Goal: Information Seeking & Learning: Learn about a topic

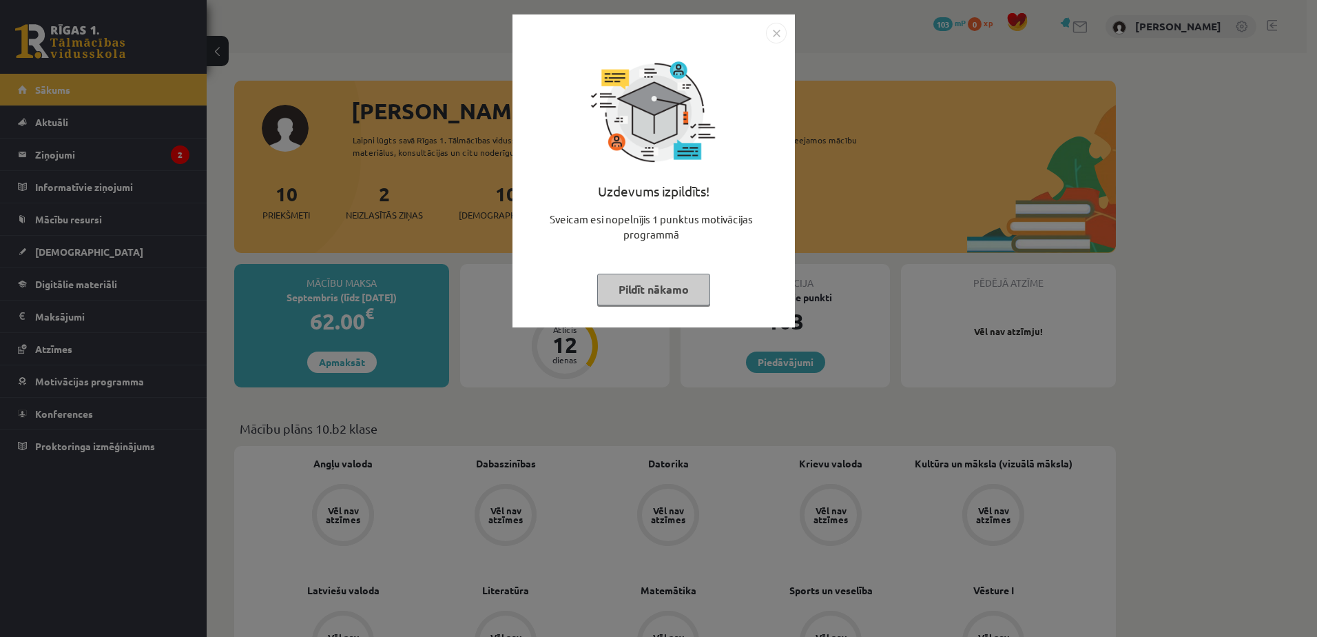
click at [660, 297] on button "Pildīt nākamo" at bounding box center [653, 290] width 113 height 32
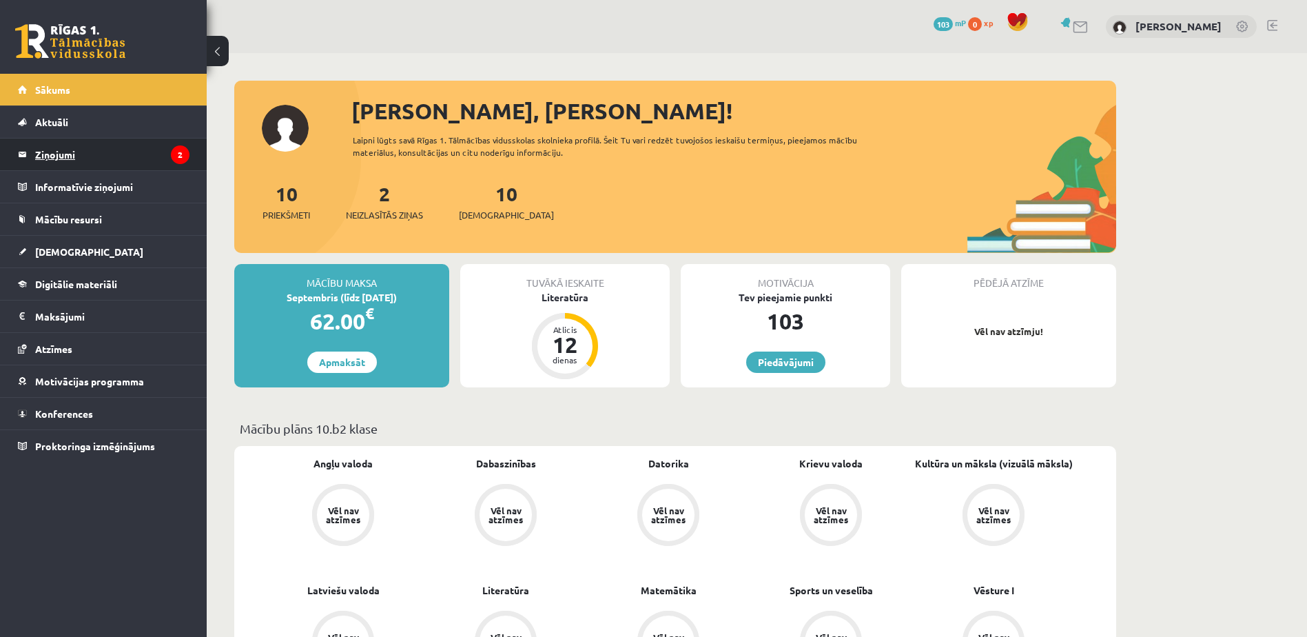
click at [120, 158] on legend "Ziņojumi 2" at bounding box center [112, 154] width 154 height 32
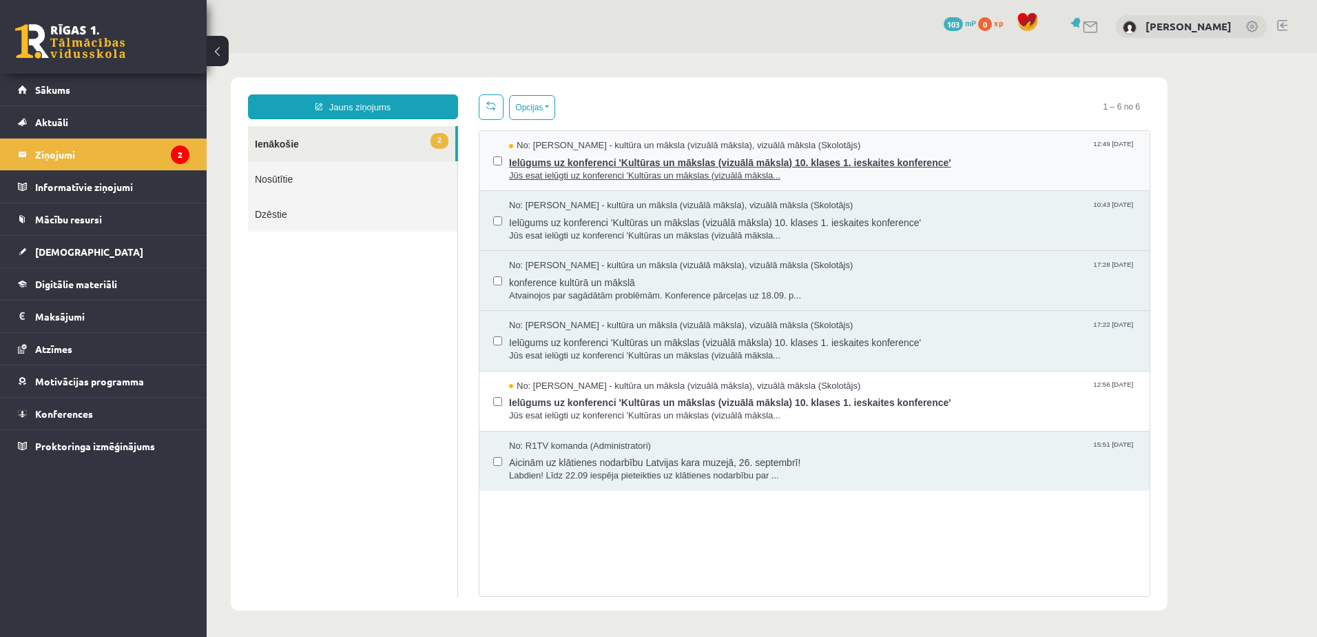
click at [597, 149] on span "No: [PERSON_NAME] - kultūra un māksla (vizuālā māksla), vizuālā māksla (Skolotā…" at bounding box center [684, 145] width 351 height 13
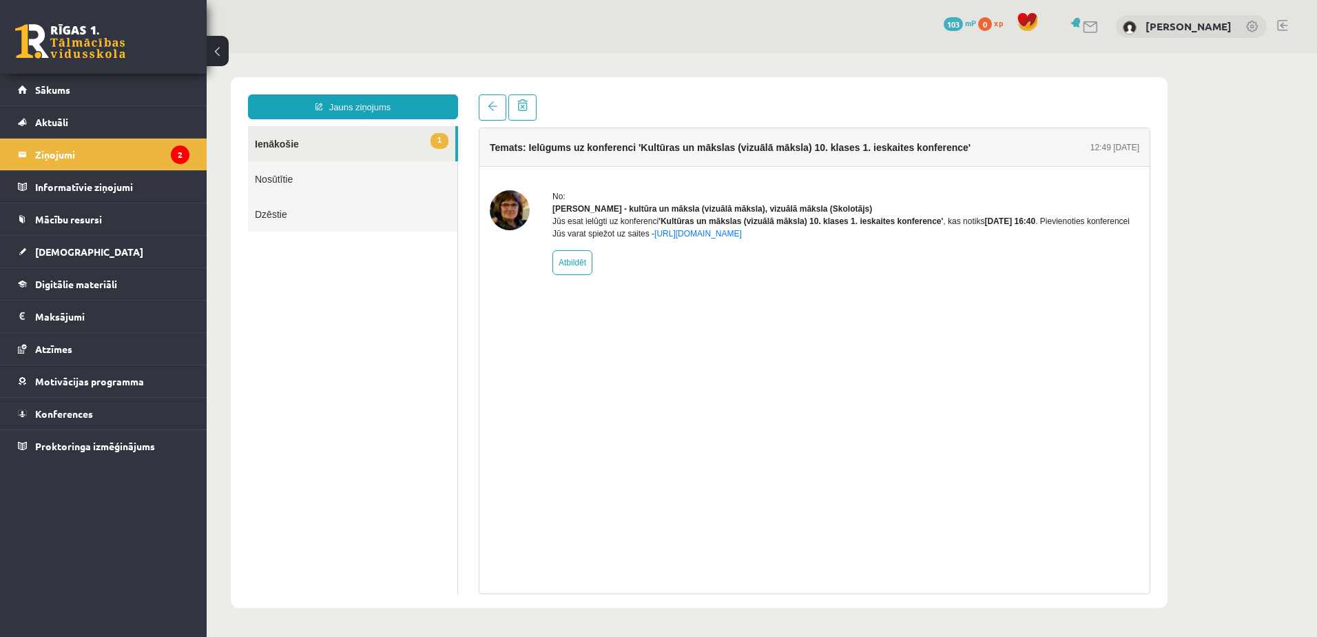
click at [333, 143] on link "1 Ienākošie" at bounding box center [351, 143] width 207 height 35
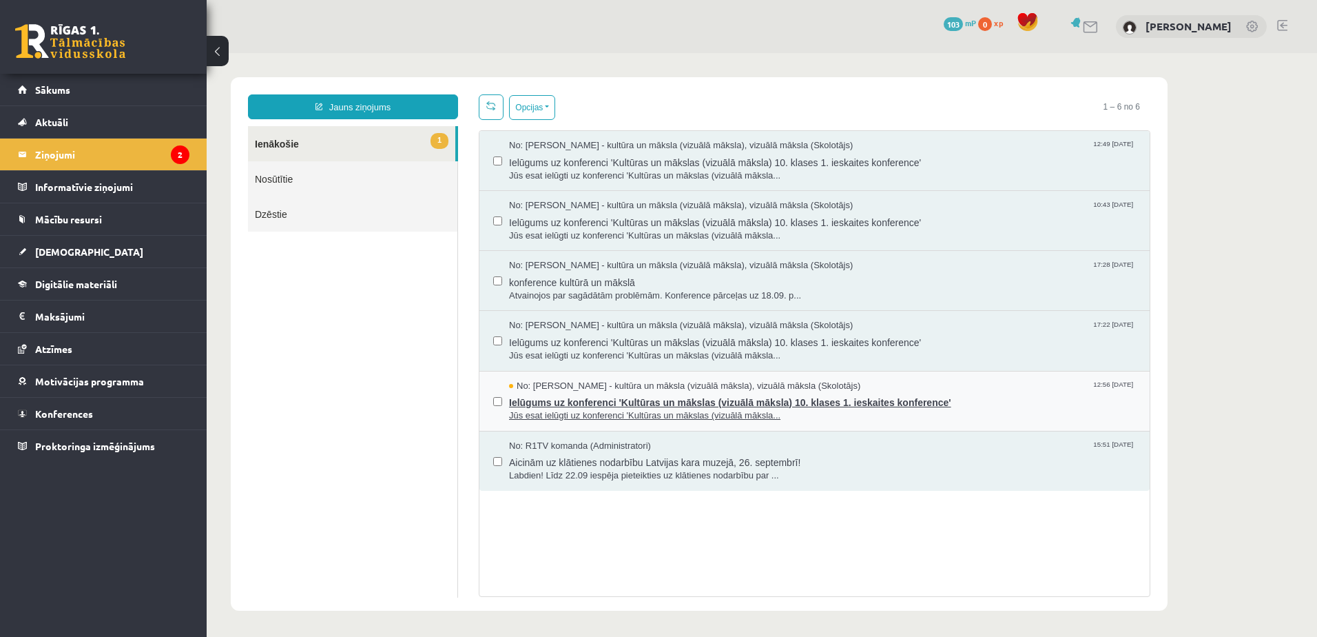
click at [589, 400] on span "Ielūgums uz konferenci 'Kultūras un mākslas (vizuālā māksla) 10. klases 1. iesk…" at bounding box center [822, 400] width 627 height 17
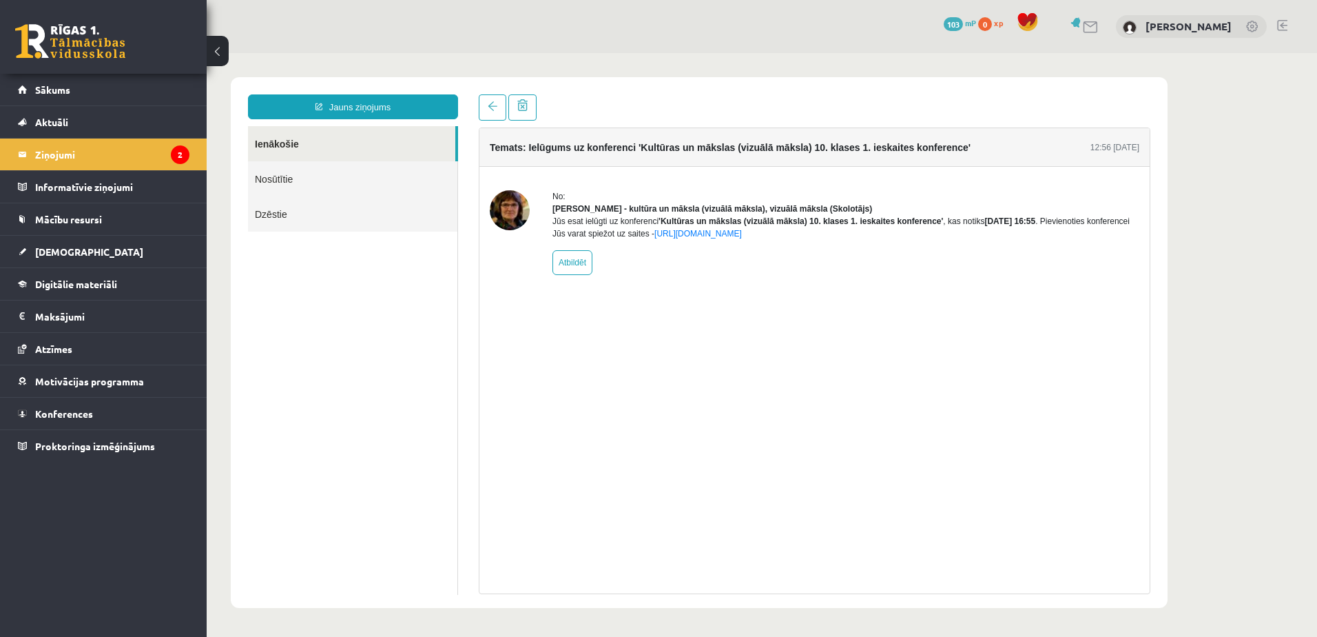
click at [302, 140] on link "Ienākošie" at bounding box center [351, 143] width 207 height 35
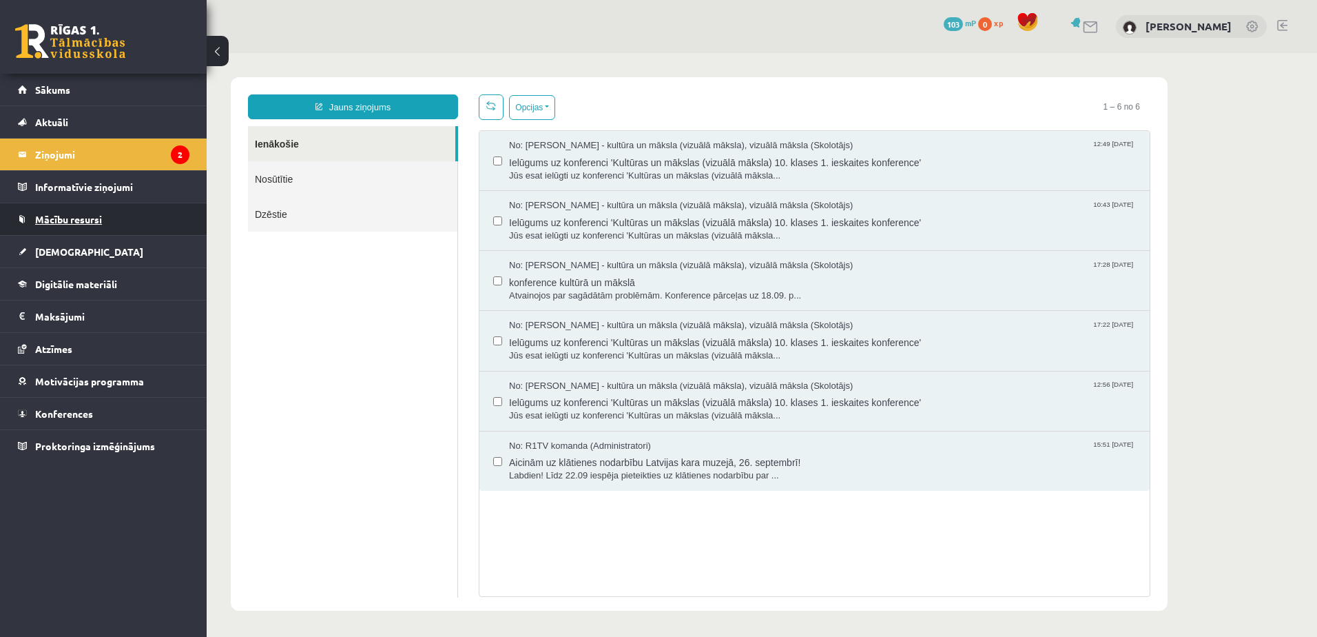
click at [72, 220] on span "Mācību resursi" at bounding box center [68, 219] width 67 height 12
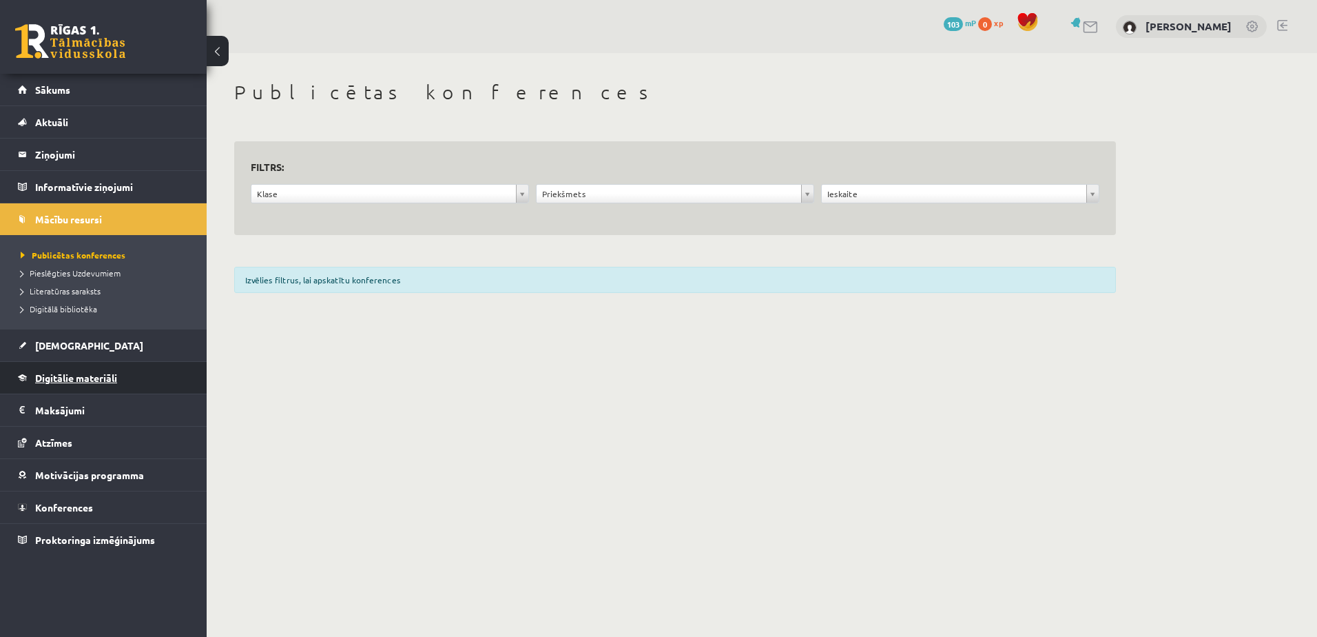
click at [86, 373] on span "Digitālie materiāli" at bounding box center [76, 377] width 82 height 12
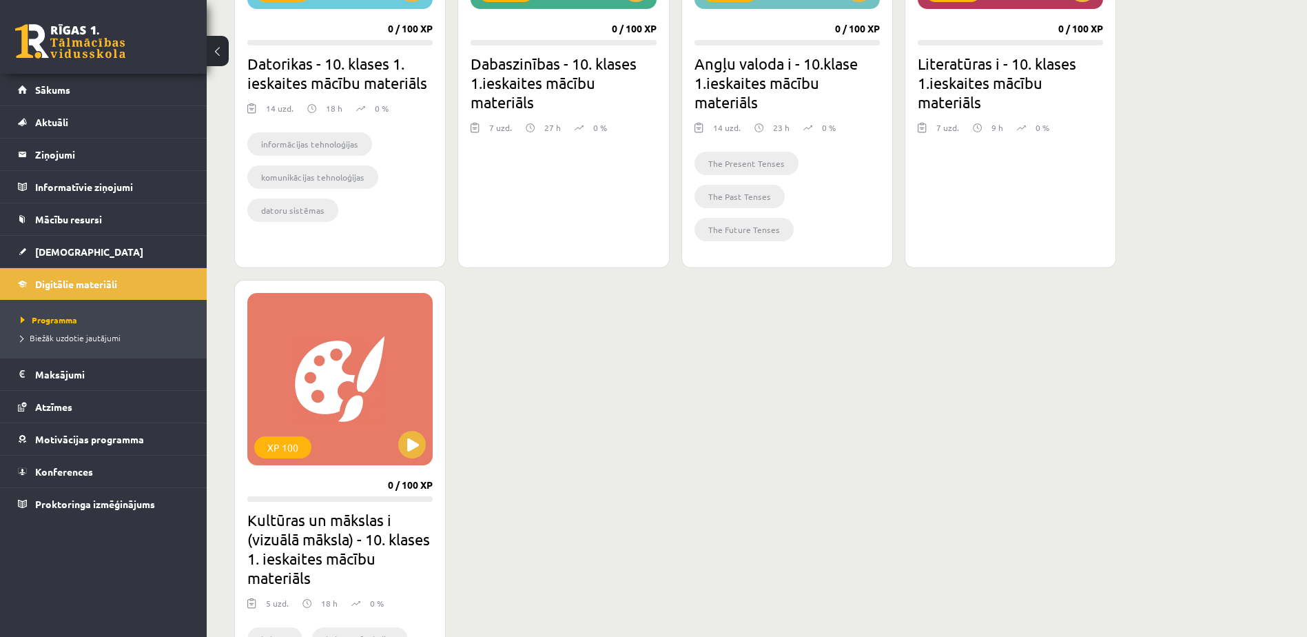
scroll to position [579, 0]
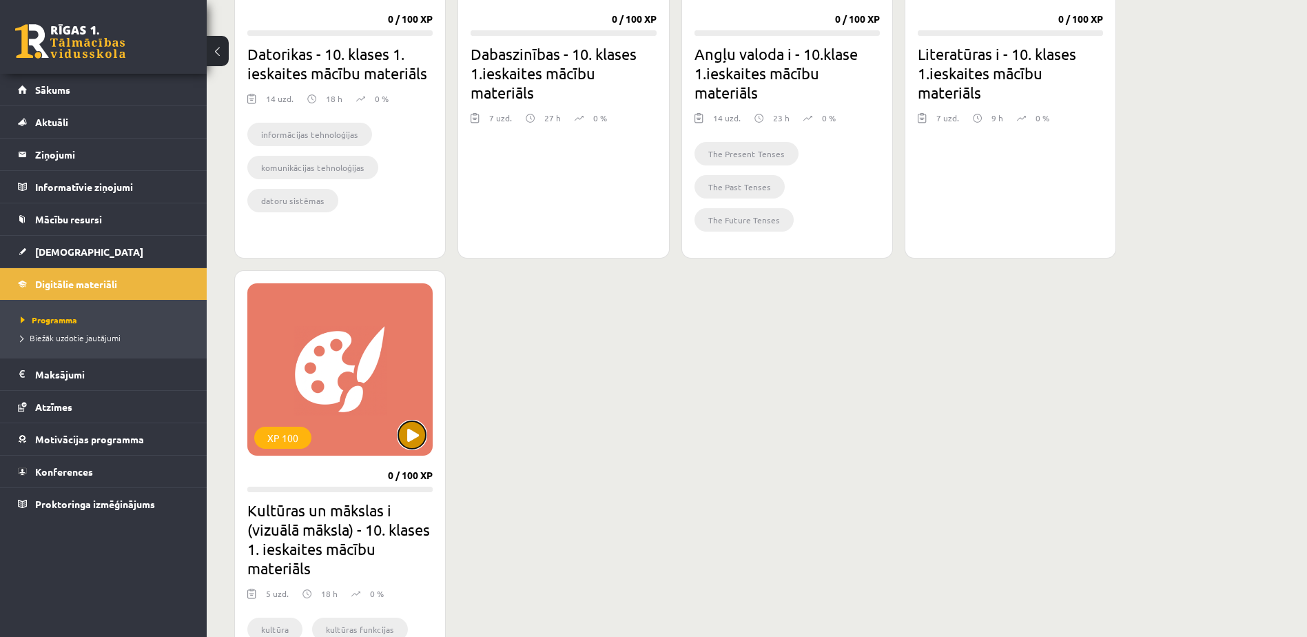
click at [413, 431] on button at bounding box center [412, 435] width 28 height 28
